Goal: Task Accomplishment & Management: Manage account settings

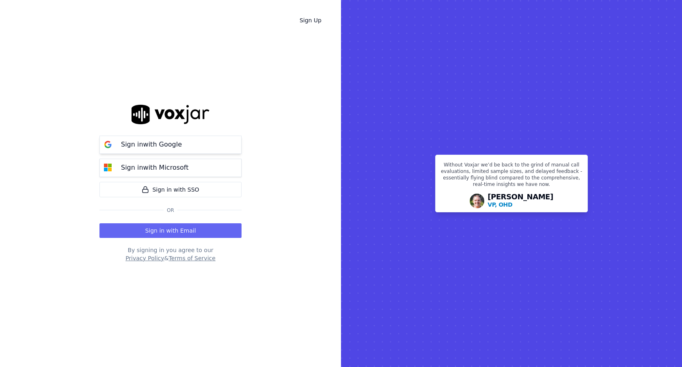
click at [232, 149] on button "Sign in with Google" at bounding box center [171, 145] width 142 height 18
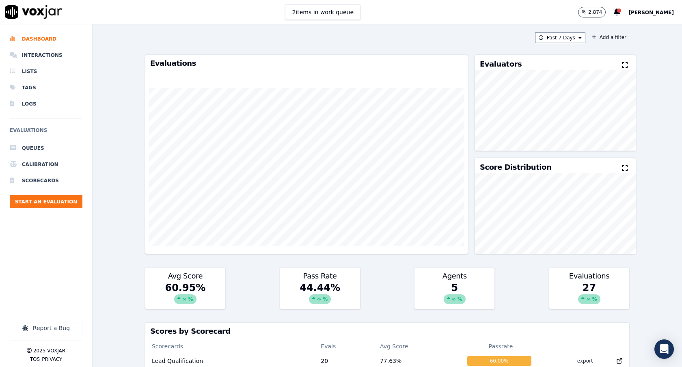
click at [656, 79] on div "Past 7 Days Add a filter Evaluations Evaluators Score Distribution Avg Score 60…" at bounding box center [388, 195] width 590 height 343
click at [663, 10] on span "[PERSON_NAME]" at bounding box center [651, 13] width 45 height 6
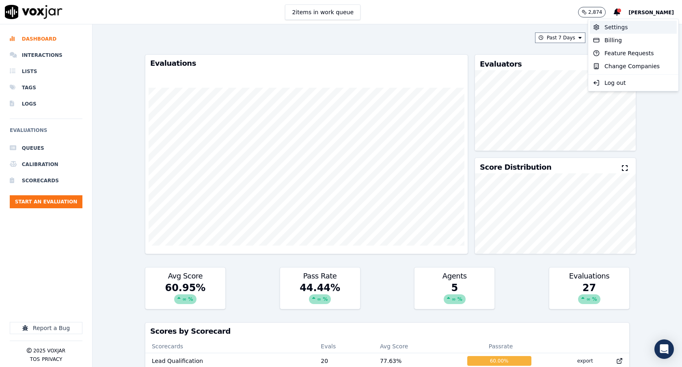
click at [637, 27] on div "Settings" at bounding box center [633, 27] width 87 height 13
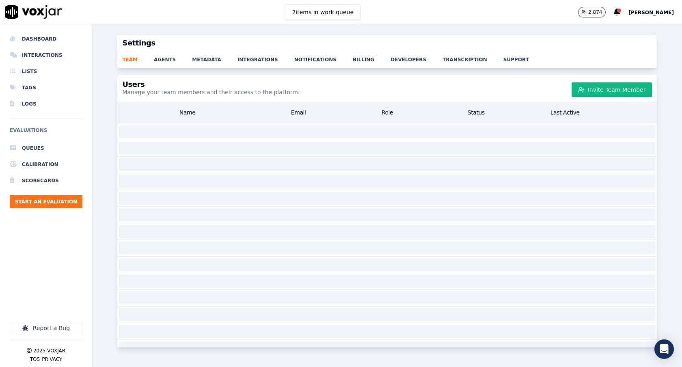
click at [446, 65] on div "team agents metadata integrations notifications billing developers transcriptio…" at bounding box center [387, 60] width 540 height 16
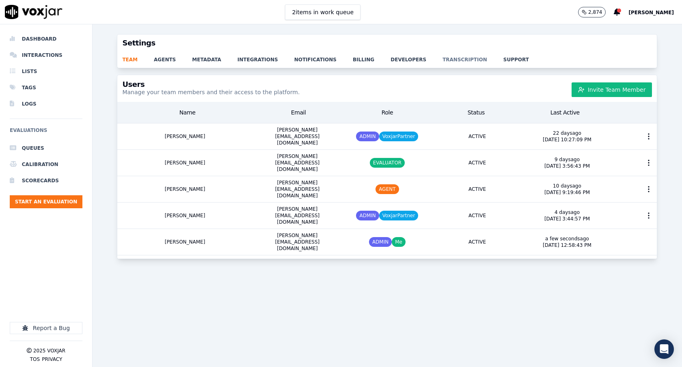
click at [448, 59] on link "transcription" at bounding box center [473, 57] width 61 height 11
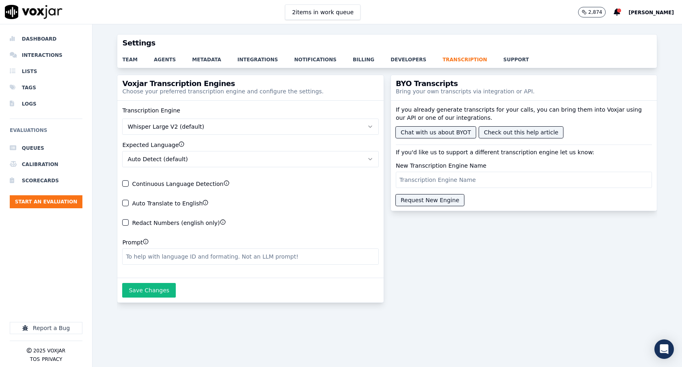
click at [298, 131] on button "Whisper Large V2 (default)" at bounding box center [250, 127] width 257 height 16
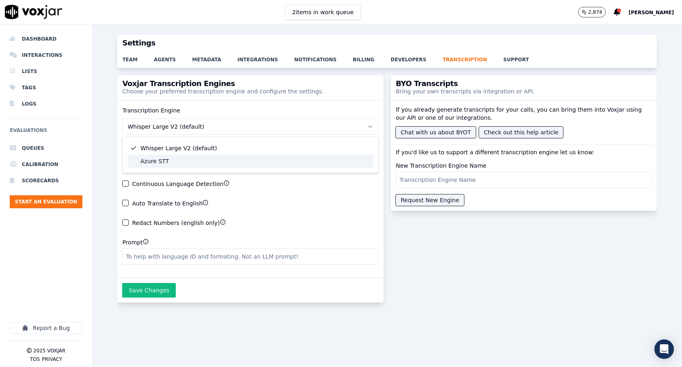
click at [248, 160] on div "Azure STT" at bounding box center [251, 161] width 246 height 13
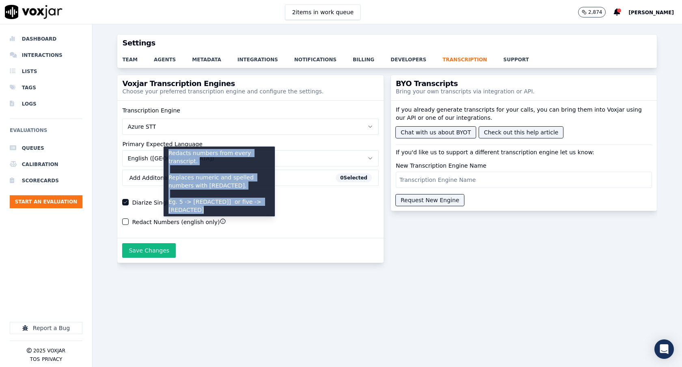
drag, startPoint x: 208, startPoint y: 209, endPoint x: 169, endPoint y: 153, distance: 68.3
click at [169, 153] on p "Redacts numbers from every transcript. Replaces numeric and spelled numbers wit…" at bounding box center [220, 181] width 102 height 65
copy p "Redacts numbers from every transcript. Replaces numeric and spelled numbers wit…"
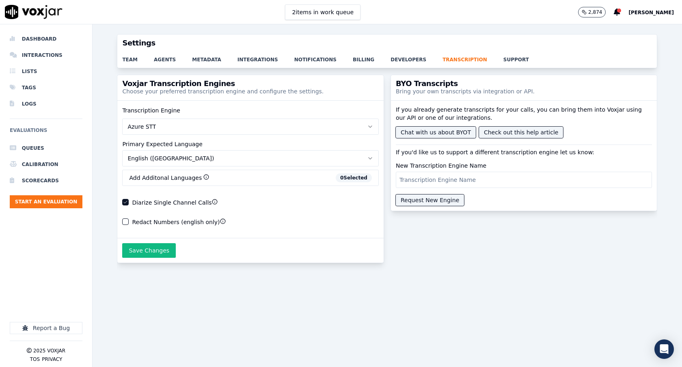
click at [304, 118] on div "Transcription Engine Azure STT Primary Expected Language English ([GEOGRAPHIC_D…" at bounding box center [250, 169] width 266 height 138
click at [299, 124] on button "Azure STT" at bounding box center [250, 127] width 257 height 16
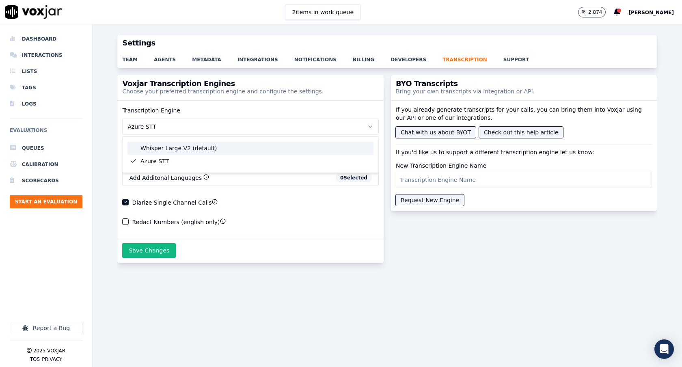
click at [280, 145] on div "Whisper Large V2 (default)" at bounding box center [251, 148] width 246 height 13
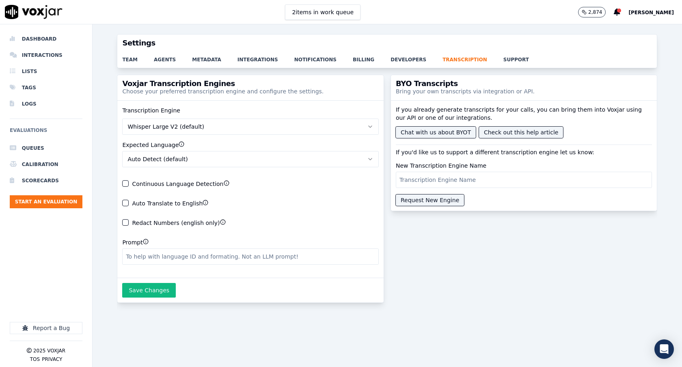
click at [299, 121] on button "Whisper Large V2 (default)" at bounding box center [250, 127] width 257 height 16
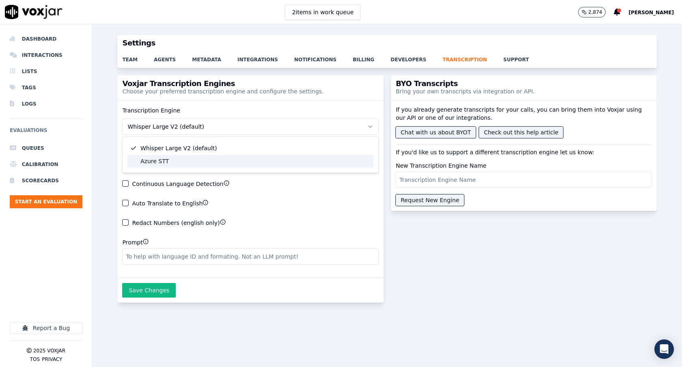
click at [278, 156] on div "Azure STT" at bounding box center [251, 161] width 246 height 13
